Goal: Task Accomplishment & Management: Manage account settings

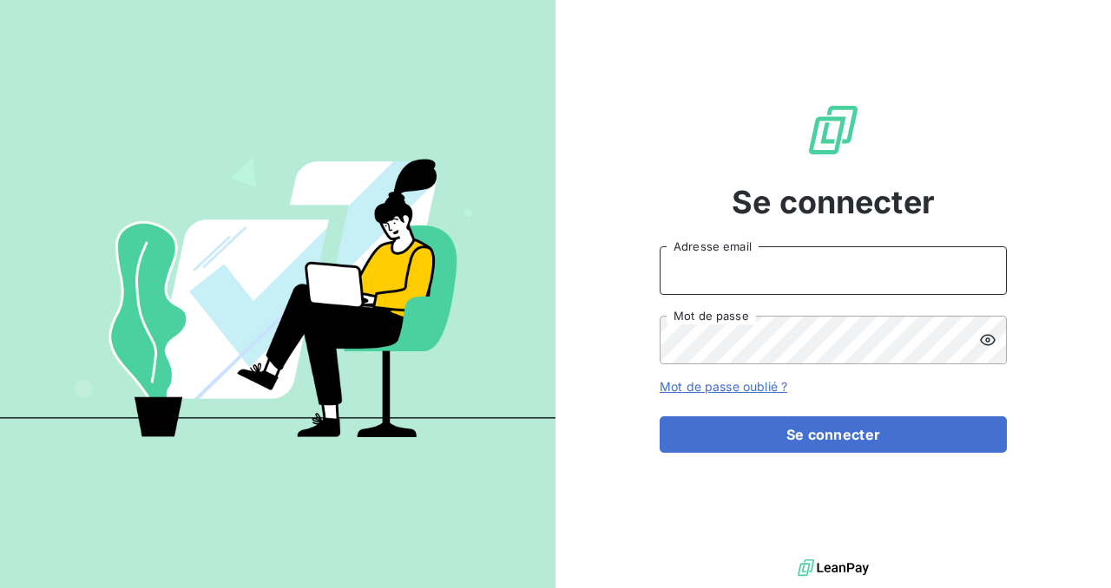
click at [768, 280] on input "Adresse email" at bounding box center [832, 270] width 347 height 49
type input "[PERSON_NAME][EMAIL_ADDRESS][PERSON_NAME][DOMAIN_NAME]"
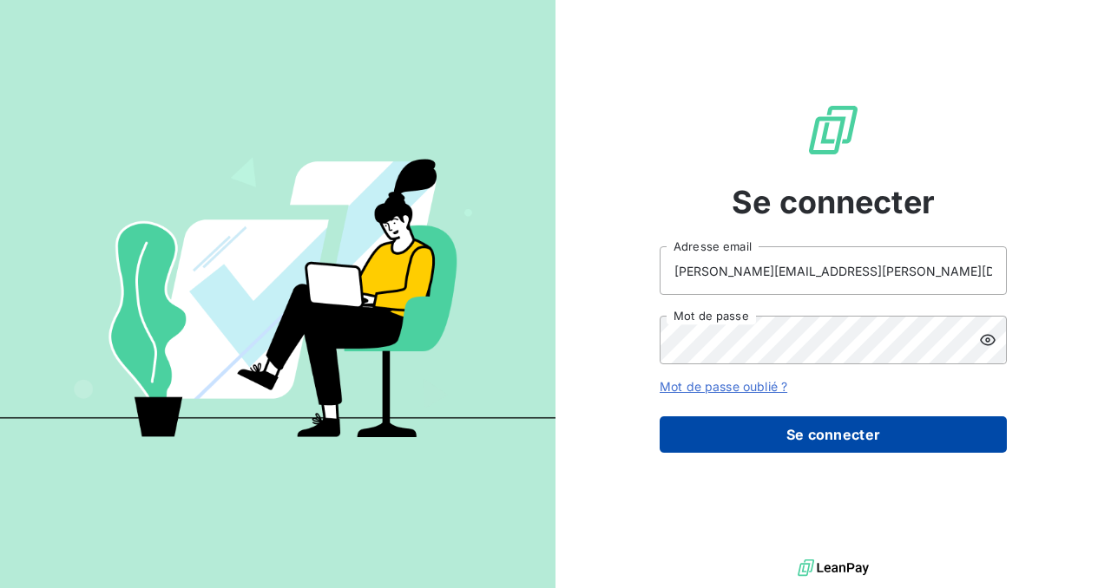
click at [810, 436] on button "Se connecter" at bounding box center [832, 435] width 347 height 36
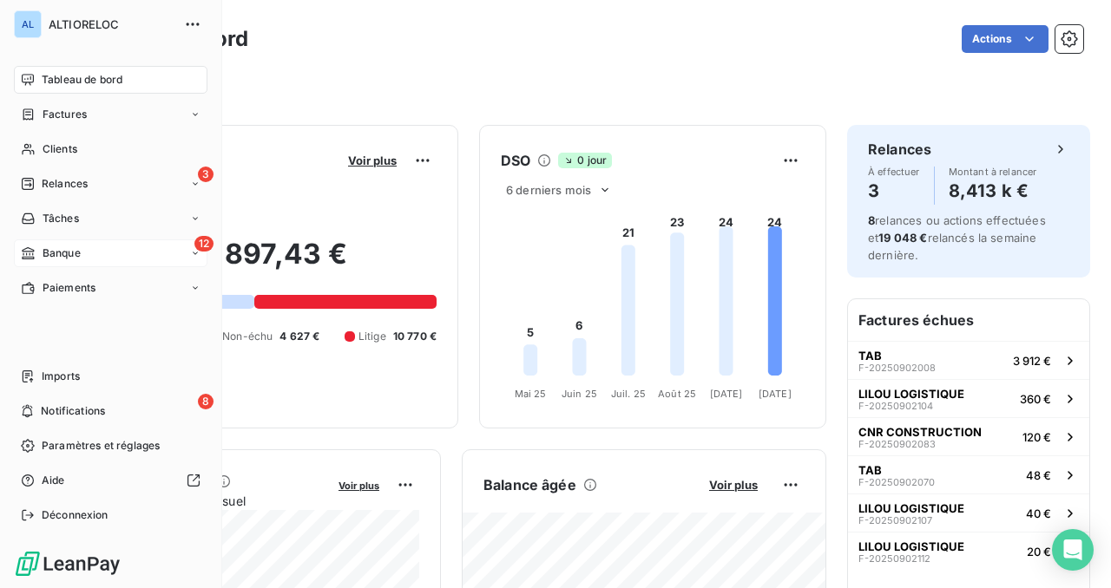
click at [43, 250] on span "Banque" at bounding box center [62, 254] width 38 height 16
